Goal: Task Accomplishment & Management: Use online tool/utility

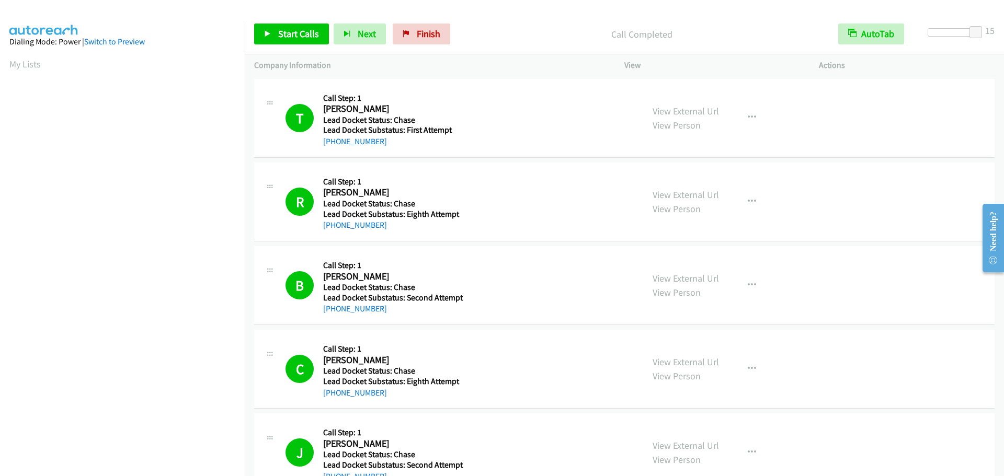
scroll to position [110, 0]
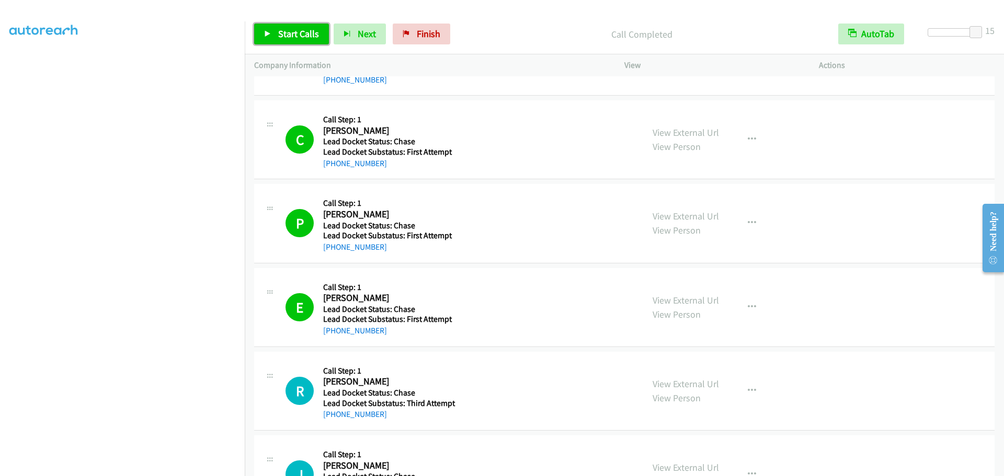
click at [284, 31] on span "Start Calls" at bounding box center [298, 34] width 41 height 12
click at [272, 35] on link "Pause" at bounding box center [283, 34] width 58 height 21
click at [263, 30] on link "Start Calls" at bounding box center [291, 34] width 75 height 21
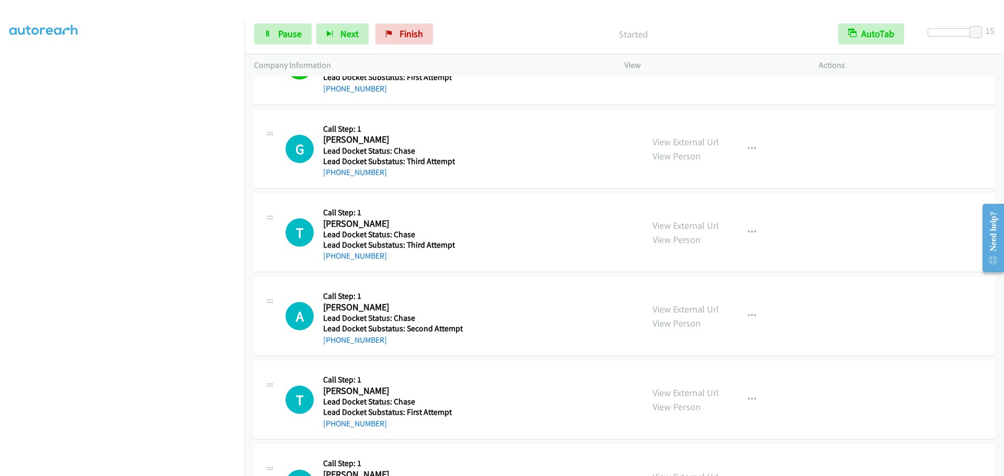
scroll to position [1411, 0]
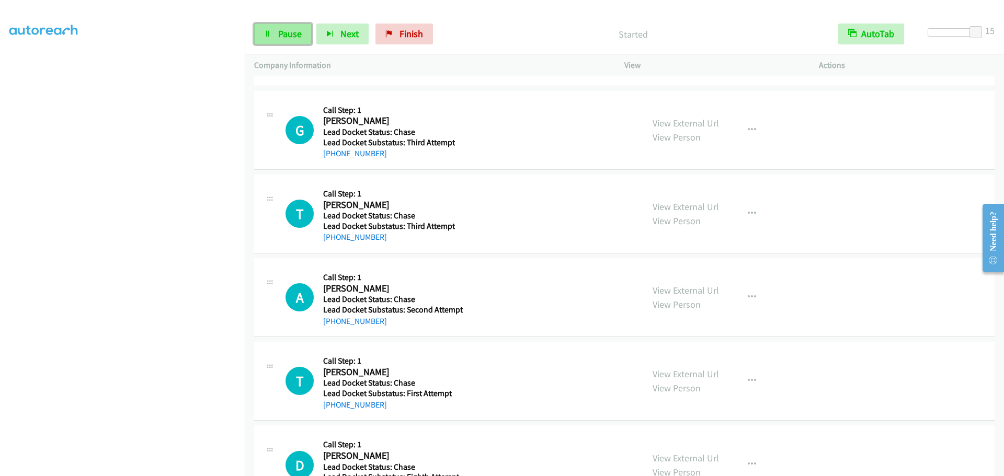
click at [275, 28] on link "Pause" at bounding box center [283, 34] width 58 height 21
click at [268, 31] on icon at bounding box center [267, 34] width 7 height 7
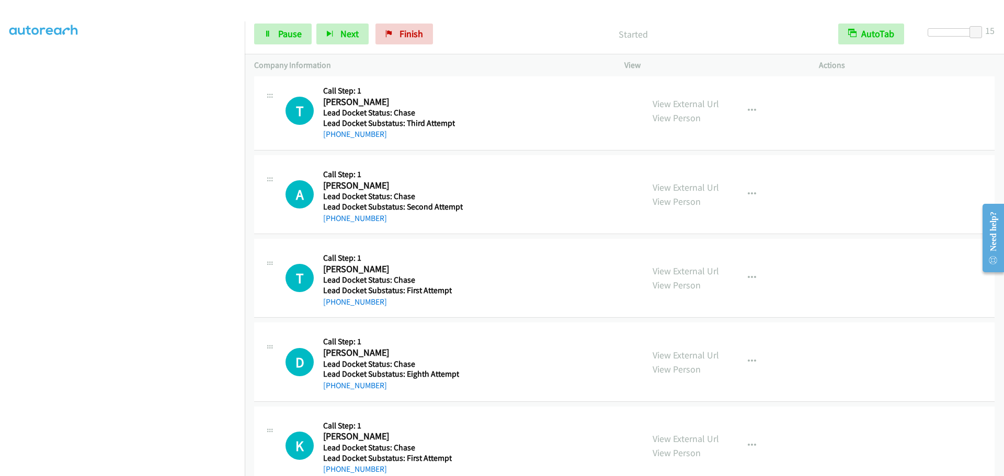
scroll to position [1516, 0]
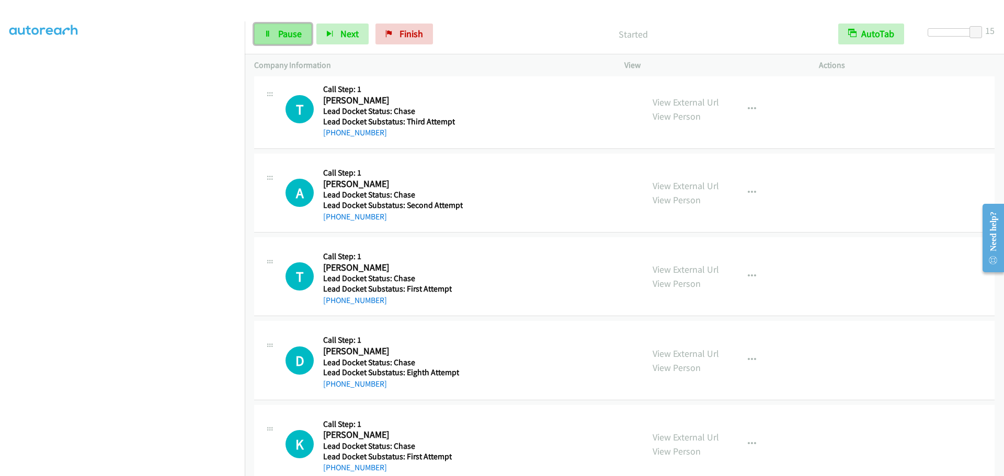
click at [274, 35] on link "Pause" at bounding box center [283, 34] width 58 height 21
click at [267, 31] on icon at bounding box center [267, 34] width 7 height 7
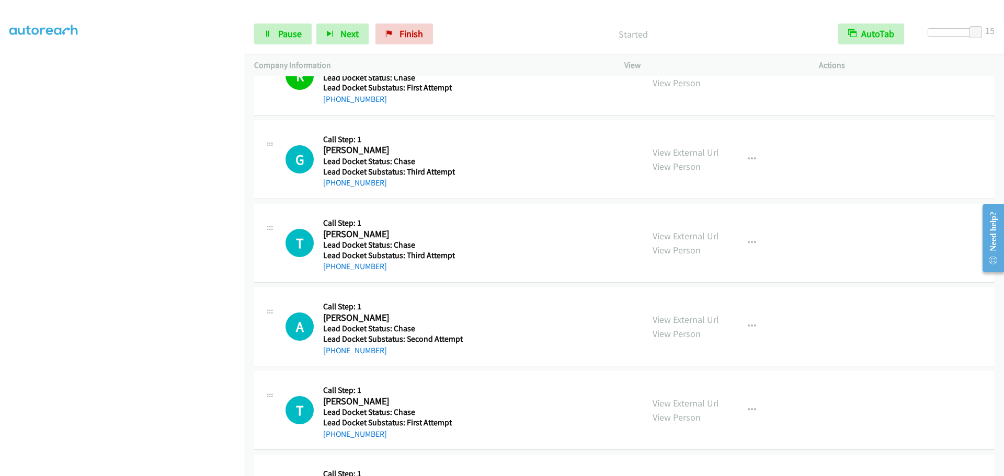
scroll to position [1434, 0]
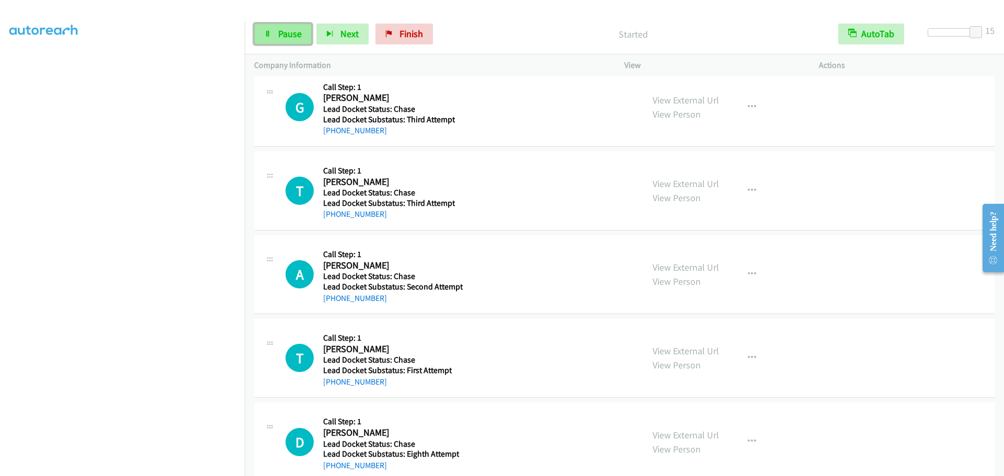
click at [284, 28] on span "Pause" at bounding box center [290, 34] width 24 height 12
click at [269, 29] on link "Start Calls" at bounding box center [291, 34] width 75 height 21
click at [289, 36] on span "Pause" at bounding box center [290, 34] width 24 height 12
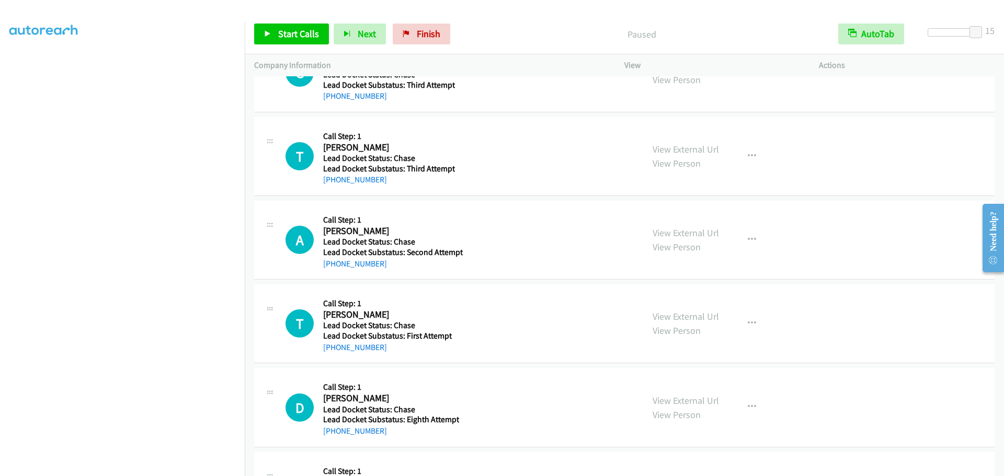
scroll to position [1487, 0]
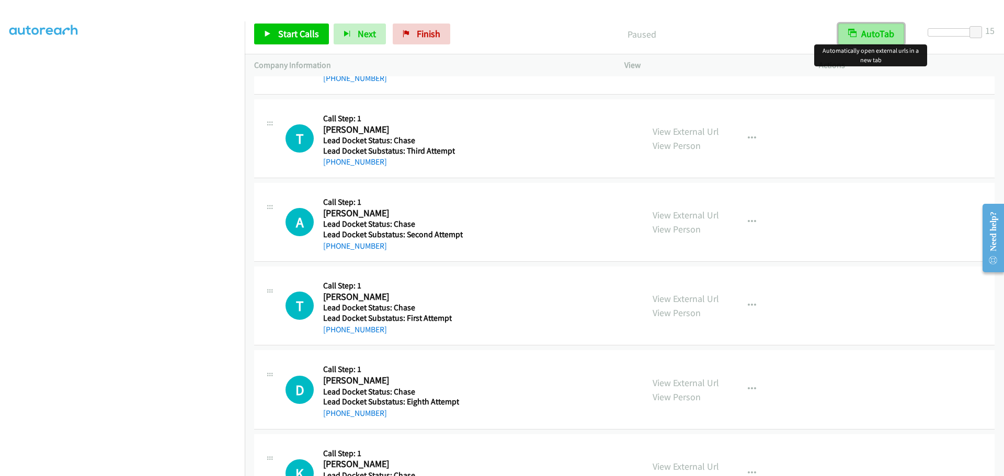
click at [872, 34] on button "AutoTab" at bounding box center [871, 34] width 66 height 21
click at [872, 34] on button "AutoTab" at bounding box center [871, 34] width 65 height 21
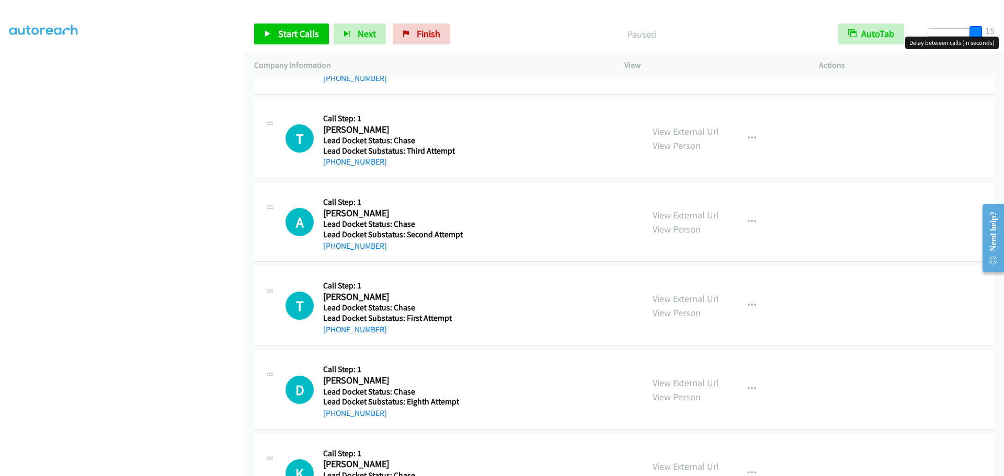
drag, startPoint x: 962, startPoint y: 32, endPoint x: 983, endPoint y: 34, distance: 21.0
click at [983, 34] on div at bounding box center [951, 36] width 67 height 16
click at [825, 170] on div "T Callback Scheduled Call Step: 1 [PERSON_NAME] [GEOGRAPHIC_DATA]/New_York Lead…" at bounding box center [624, 138] width 740 height 79
click at [311, 29] on span "Start Calls" at bounding box center [298, 34] width 41 height 12
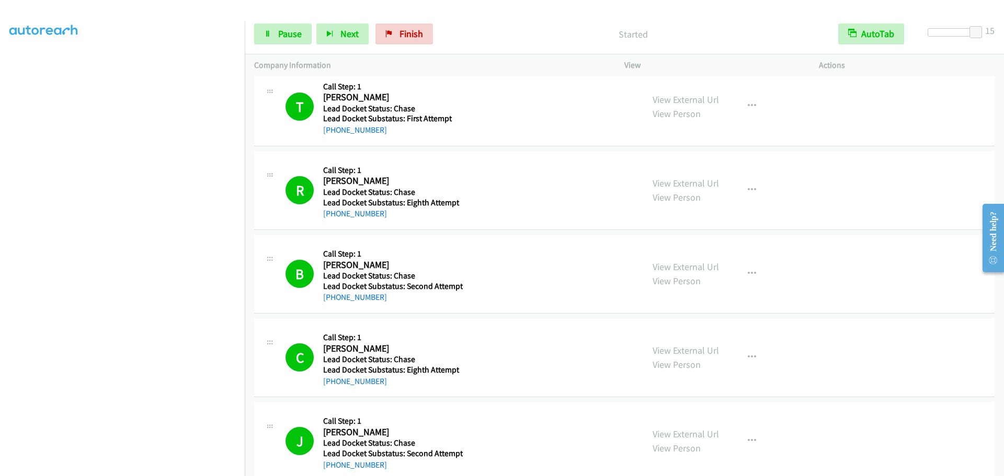
scroll to position [0, 0]
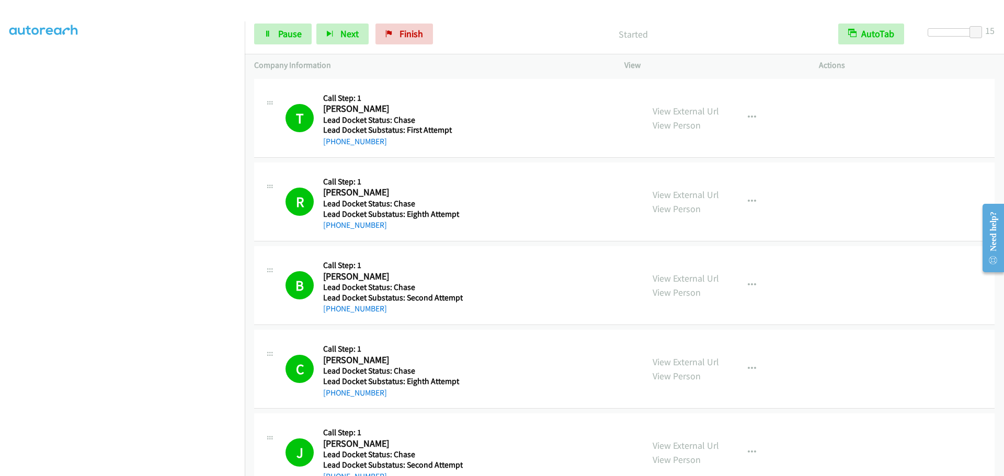
click at [4, 63] on aside "Dialing Mode: Power | Switch to Preview My Lists" at bounding box center [122, 208] width 245 height 579
drag, startPoint x: 569, startPoint y: 63, endPoint x: 637, endPoint y: 42, distance: 71.3
click at [581, 54] on div "Start Calls Pause Next Finish Started AutoTab AutoTab 15 Company Information In…" at bounding box center [624, 45] width 759 height 63
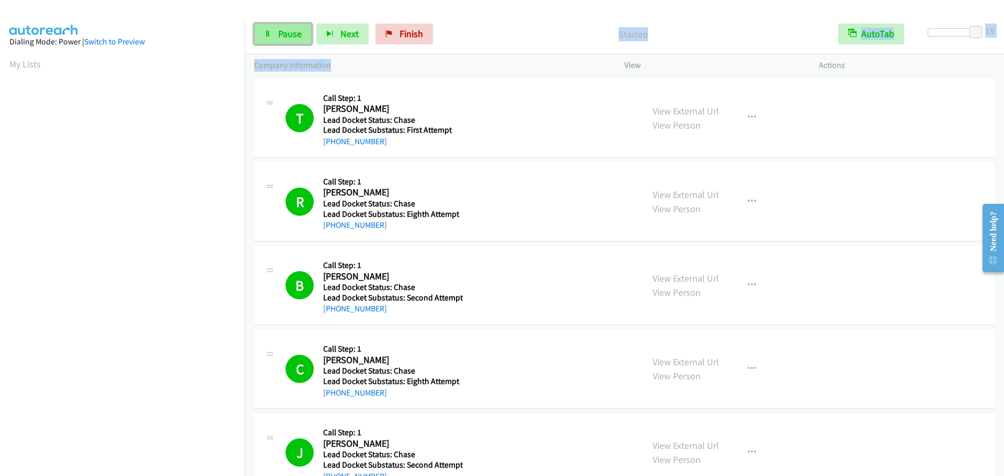
click at [278, 31] on span "Pause" at bounding box center [290, 34] width 24 height 12
click at [278, 32] on span "Start Calls" at bounding box center [298, 34] width 41 height 12
